Goal: Find specific page/section

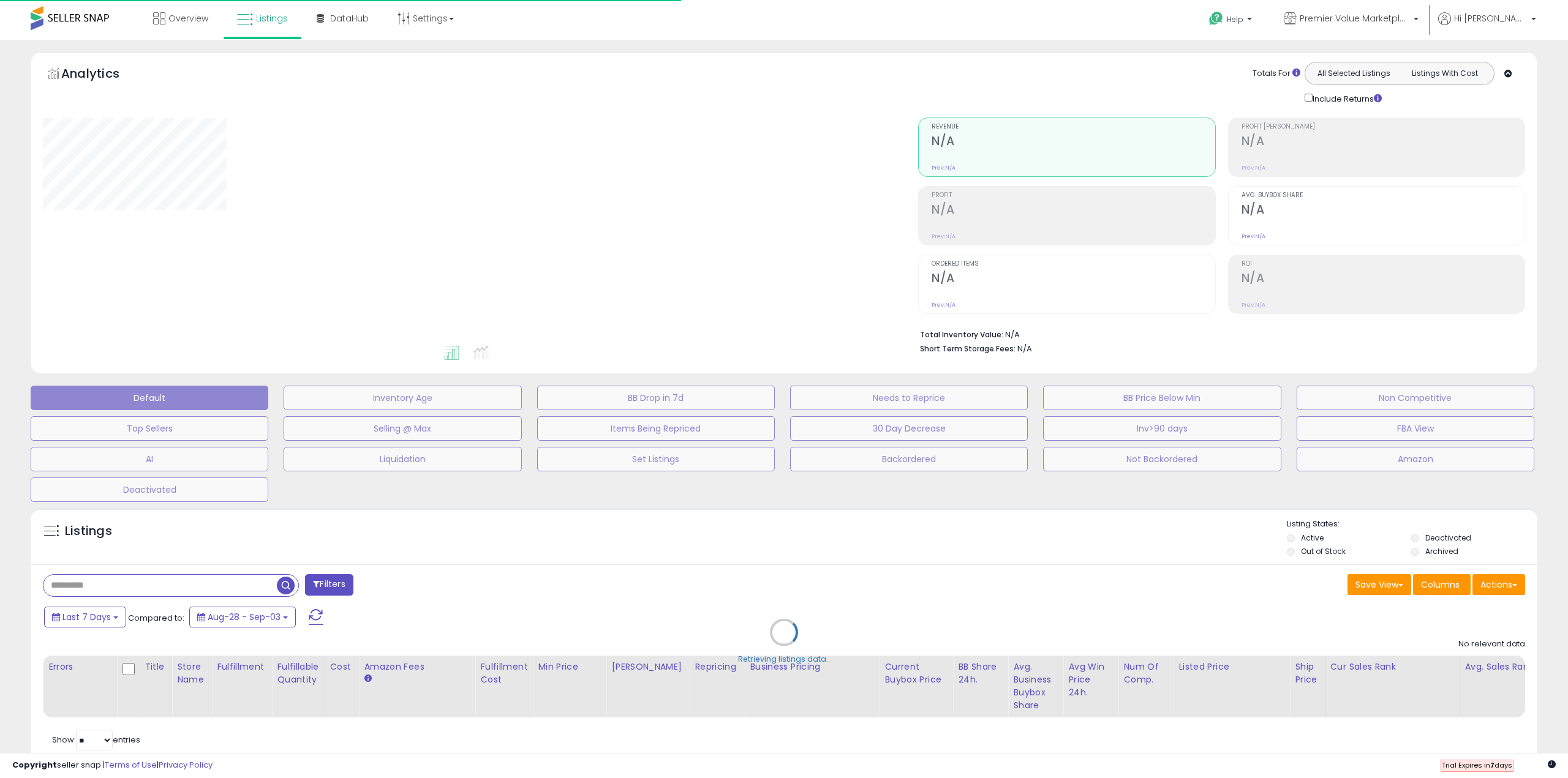
type input "**********"
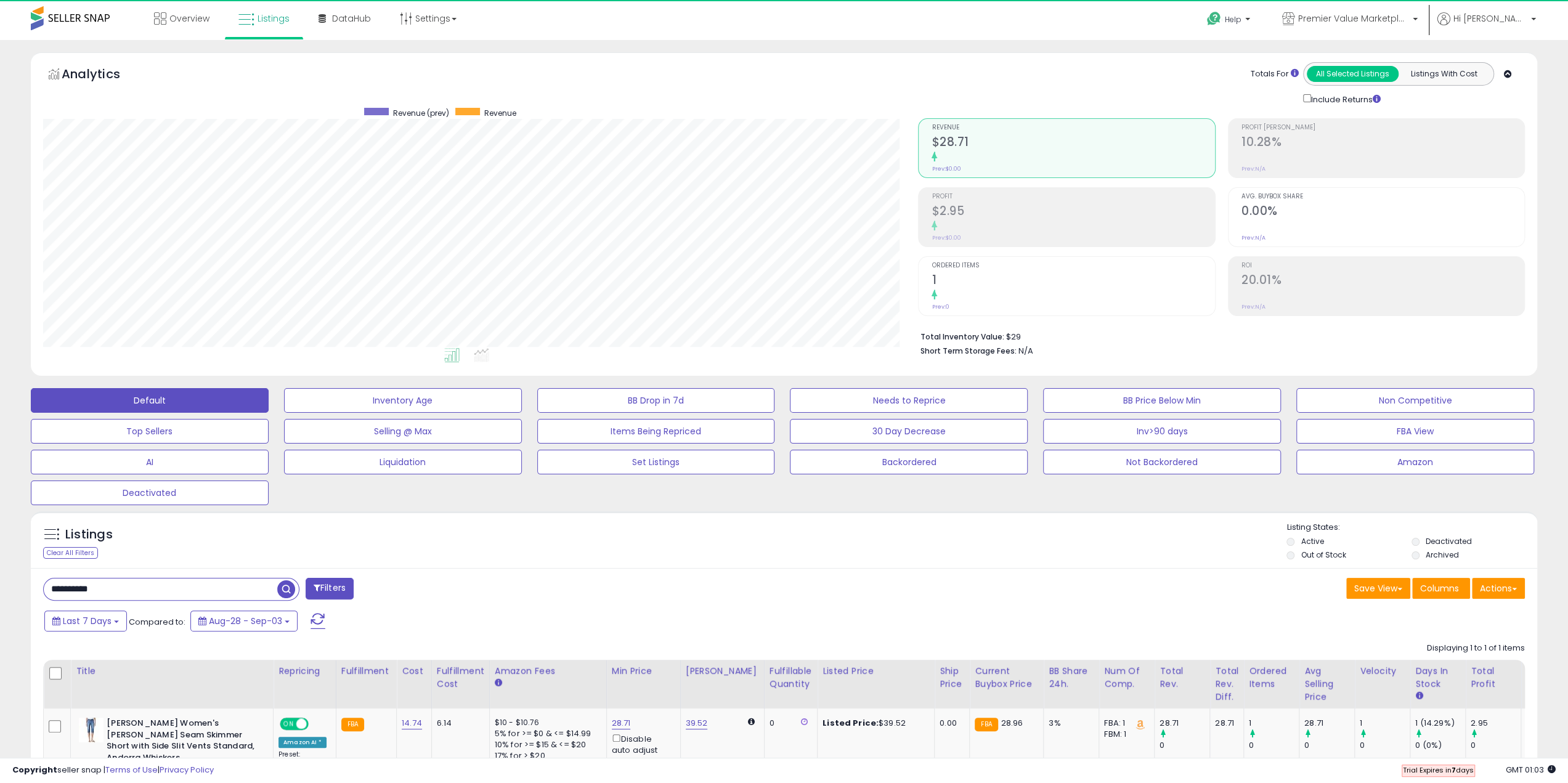
scroll to position [253, 875]
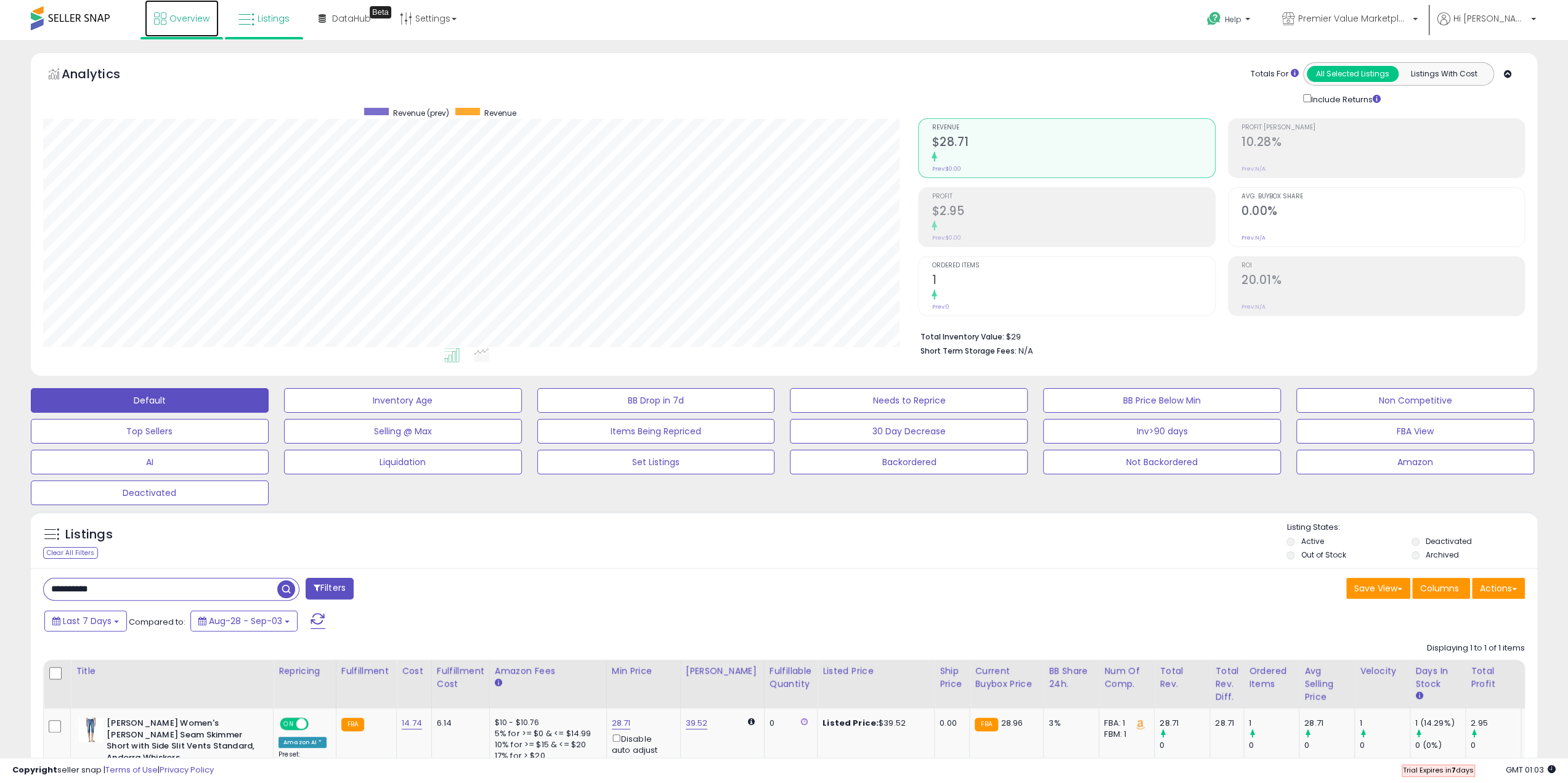
click at [194, 17] on span "Overview" at bounding box center [190, 18] width 40 height 12
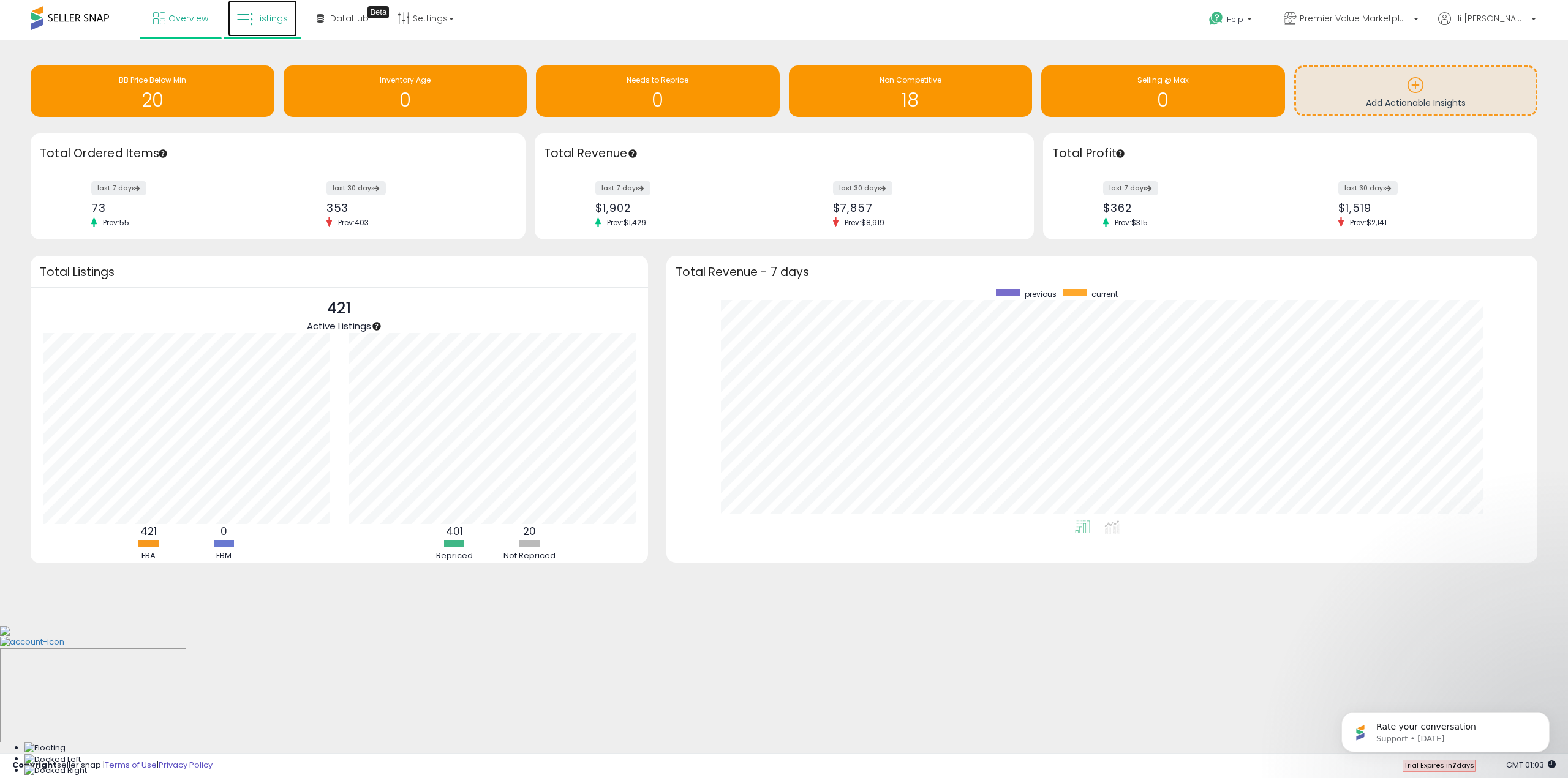
click at [272, 19] on span "Listings" at bounding box center [272, 18] width 32 height 12
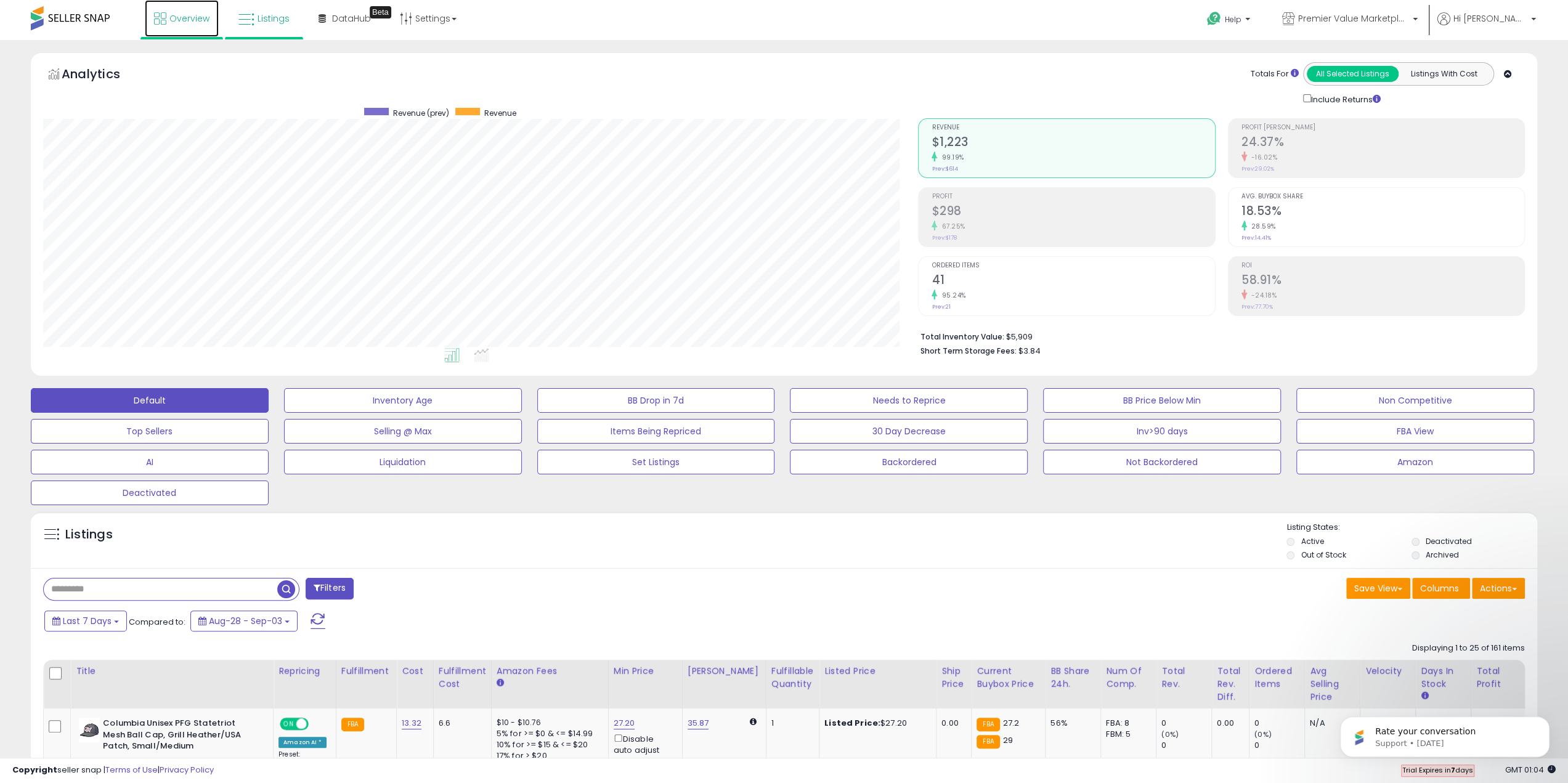
click at [178, 14] on span "Overview" at bounding box center [190, 18] width 40 height 12
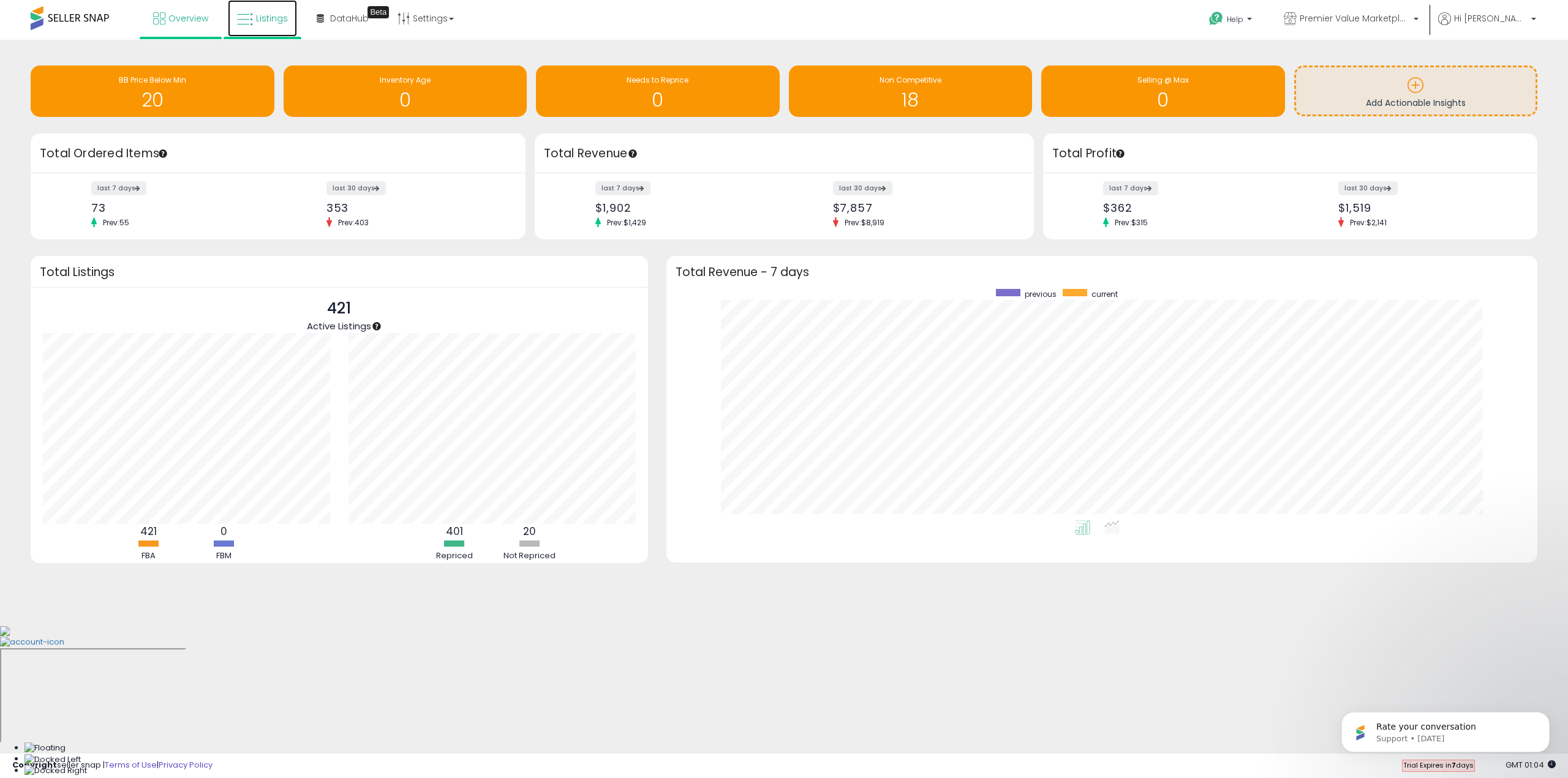
click at [263, 16] on span "Listings" at bounding box center [272, 18] width 32 height 12
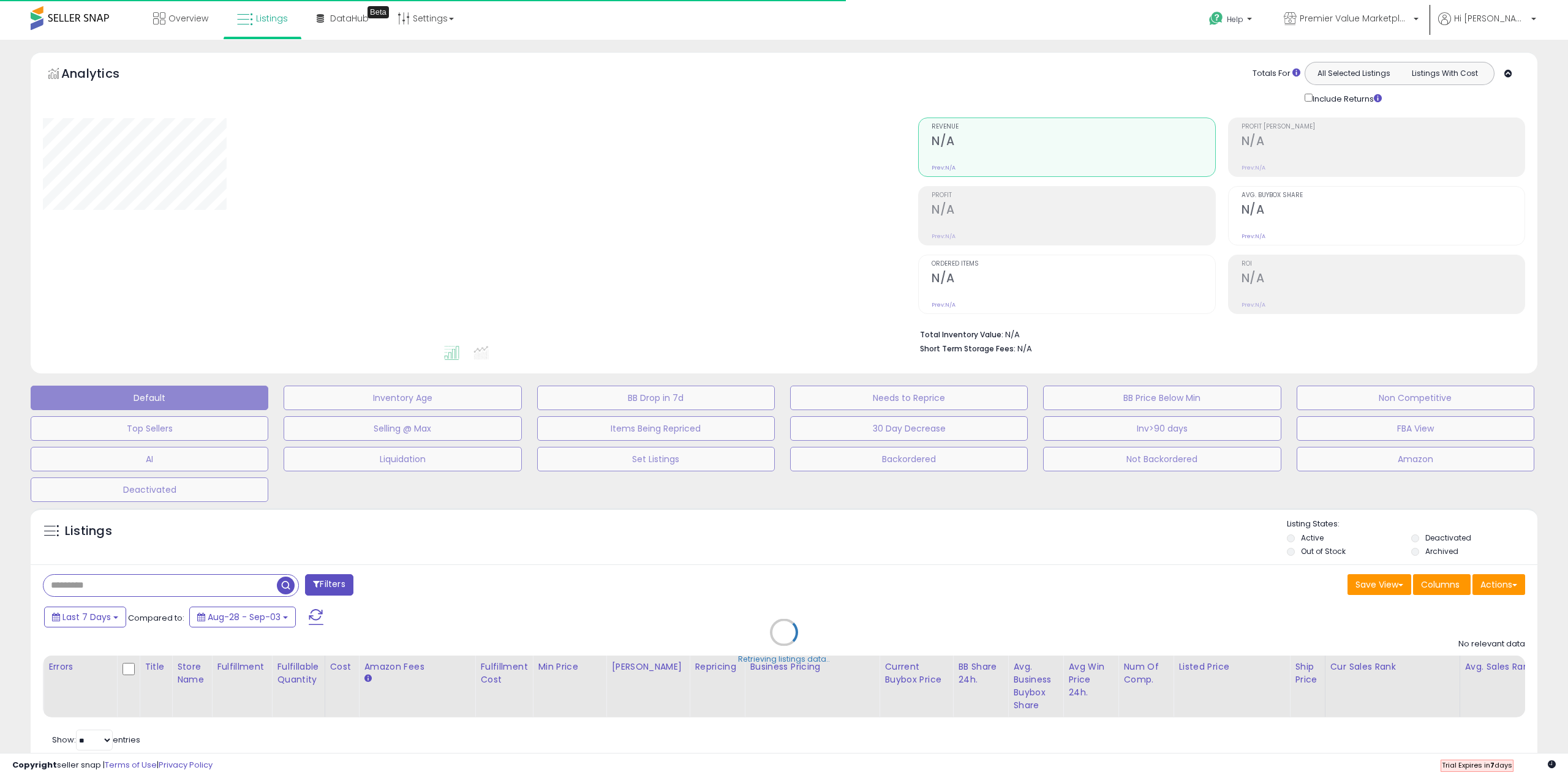
click at [206, 588] on div "Retrieving listings data.." at bounding box center [784, 641] width 1525 height 280
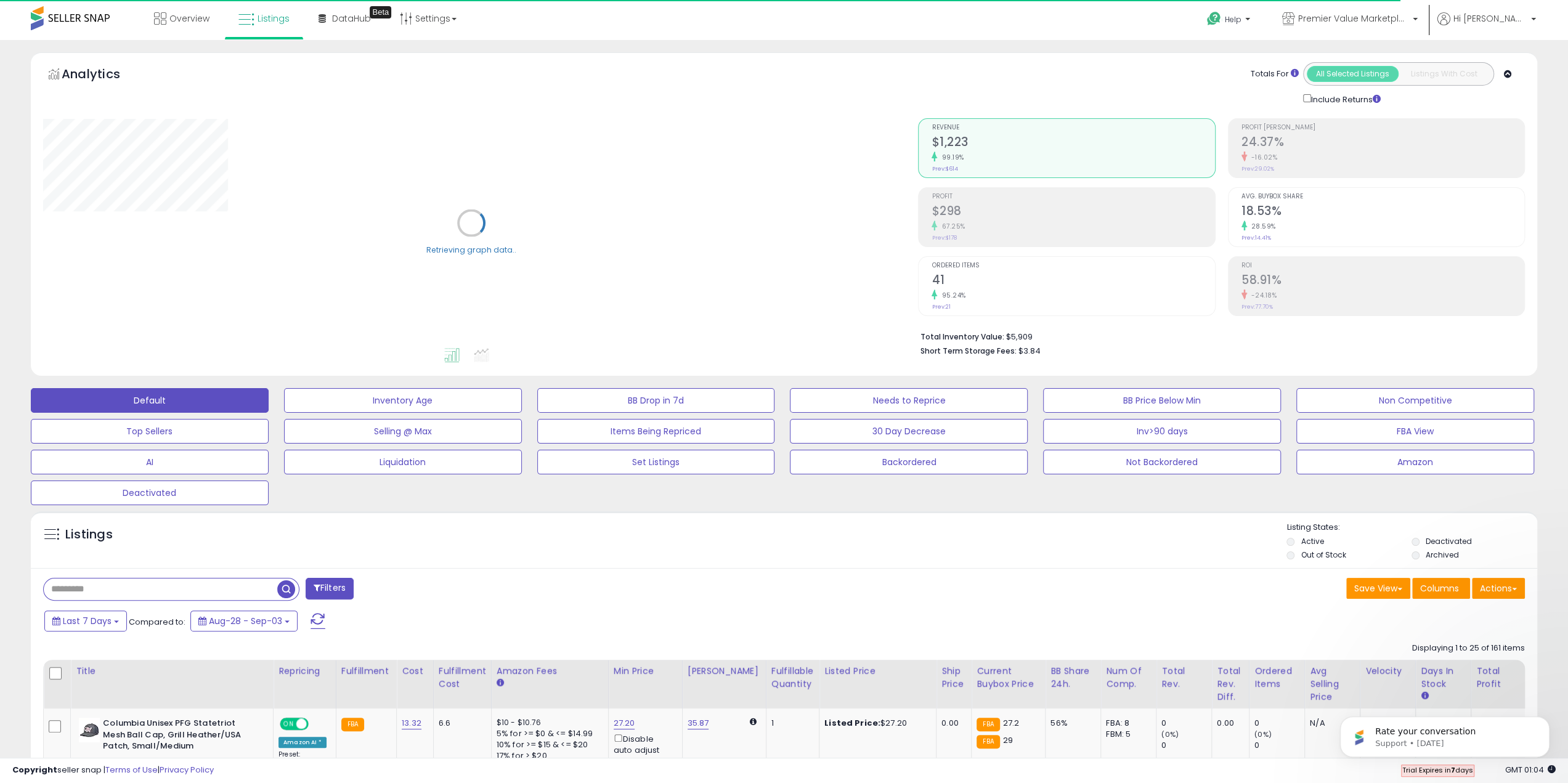
click at [155, 587] on input "text" at bounding box center [160, 589] width 233 height 22
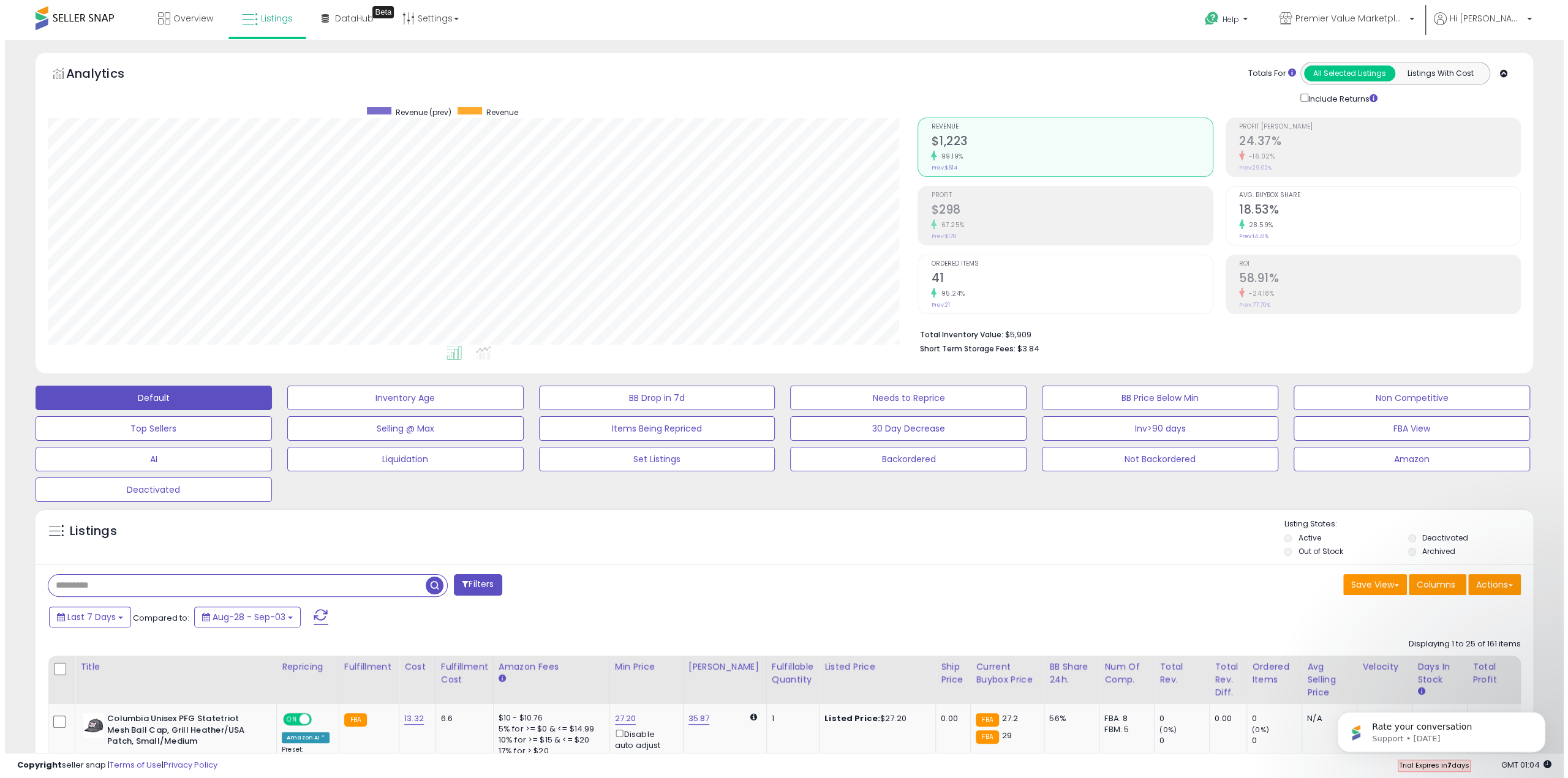
scroll to position [251, 870]
type input "********"
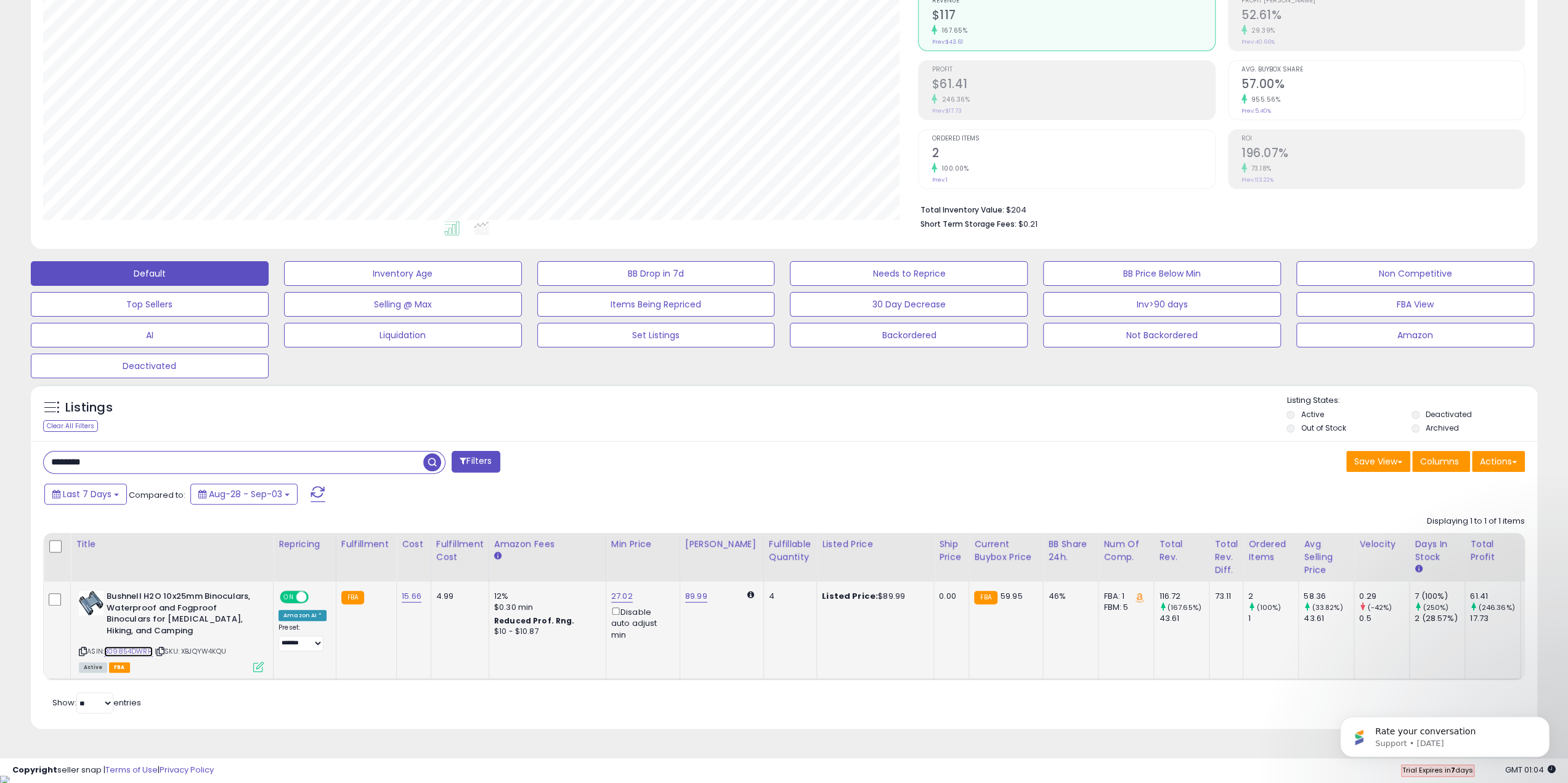
click at [127, 649] on link "B09854DWRH" at bounding box center [129, 651] width 49 height 10
